Goal: Information Seeking & Learning: Learn about a topic

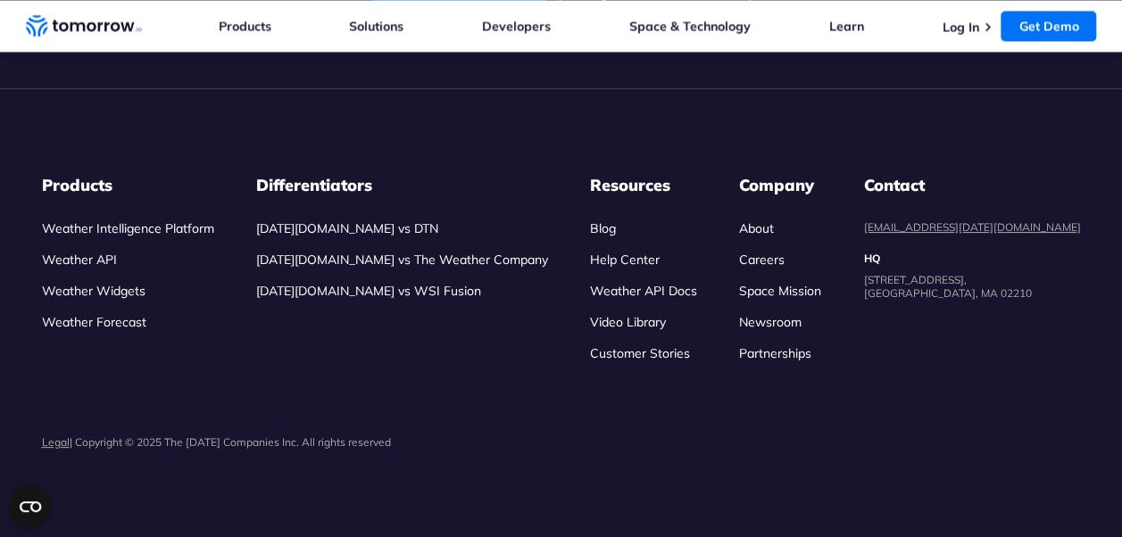
scroll to position [6246, 0]
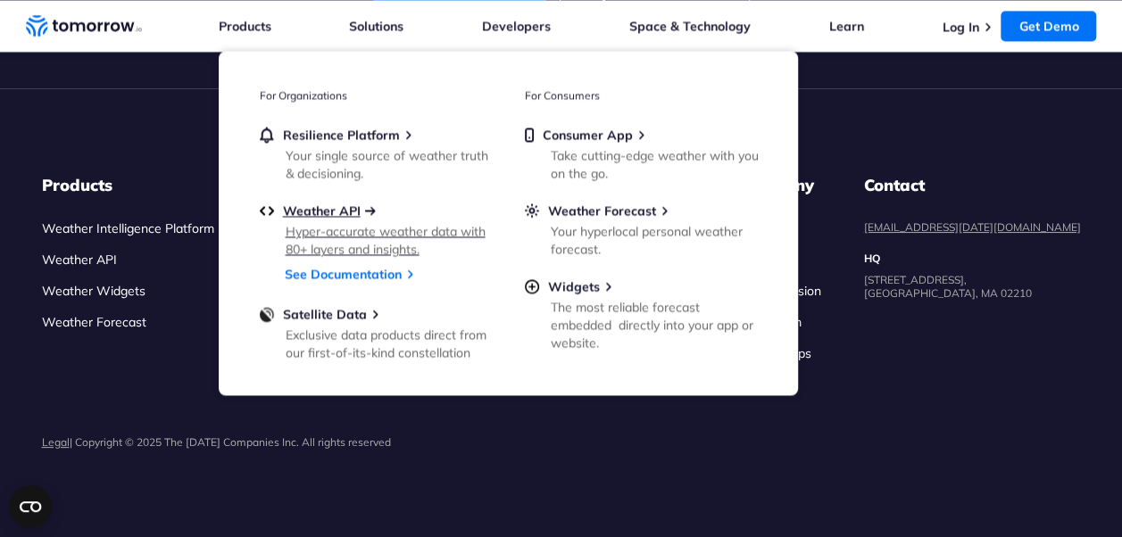
click at [325, 212] on span "Weather API" at bounding box center [322, 211] width 78 height 16
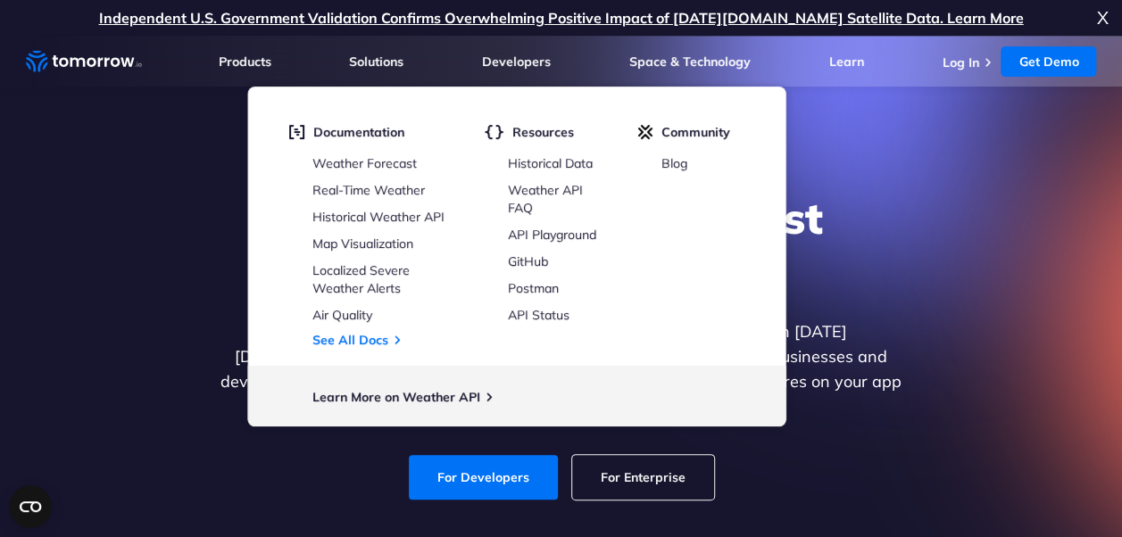
click at [1073, 223] on div "Explore the World’s Best Weather API Get reliable and precise weather data thro…" at bounding box center [561, 345] width 1099 height 379
